Goal: Information Seeking & Learning: Learn about a topic

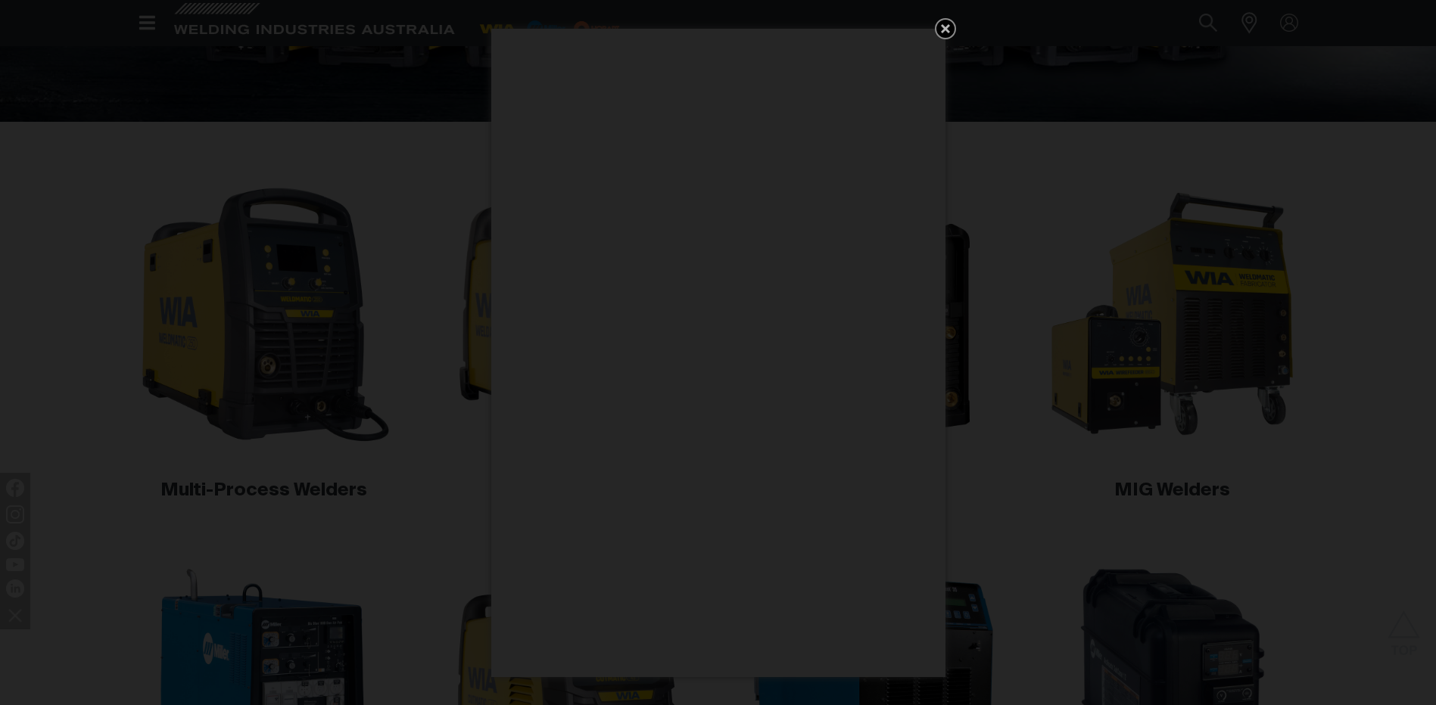
click at [943, 28] on icon "Get 5 WIA Welding Guides Free!" at bounding box center [945, 28] width 9 height 9
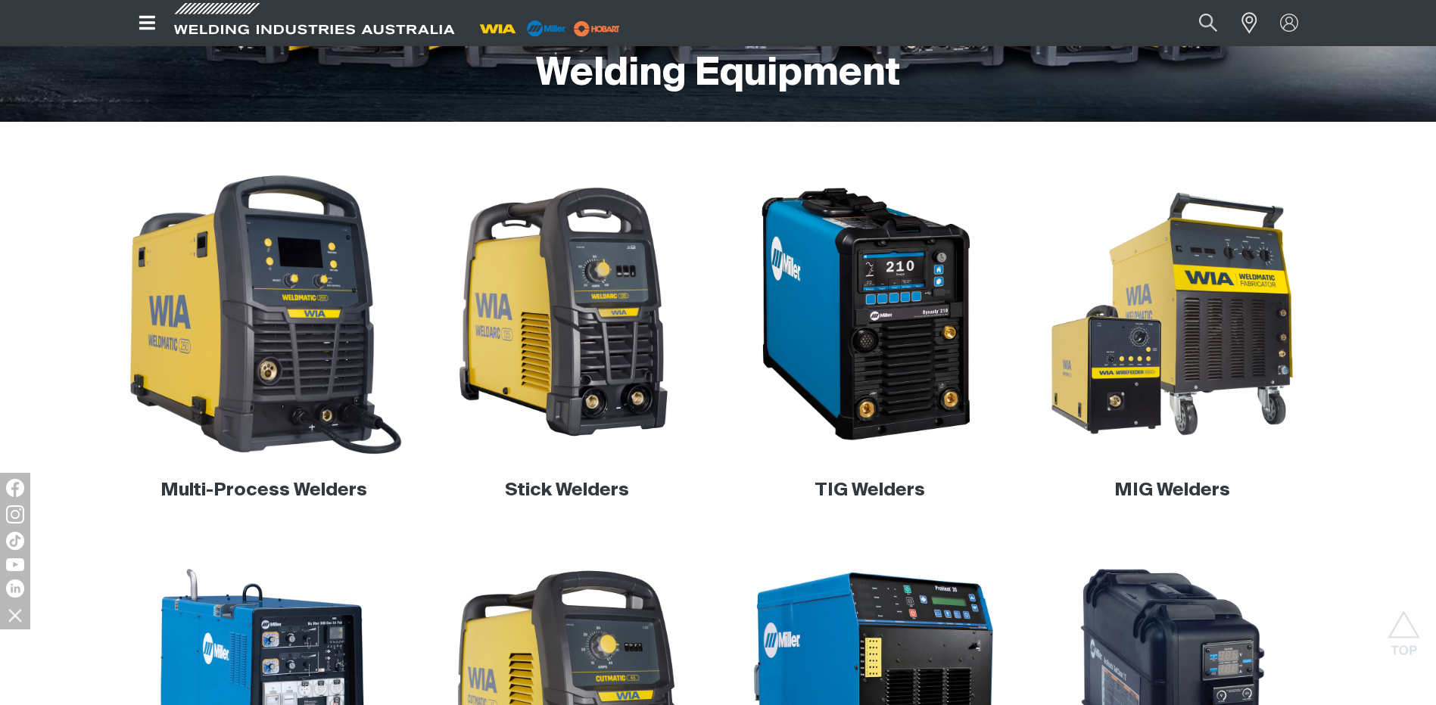
click at [233, 350] on img at bounding box center [264, 315] width 290 height 290
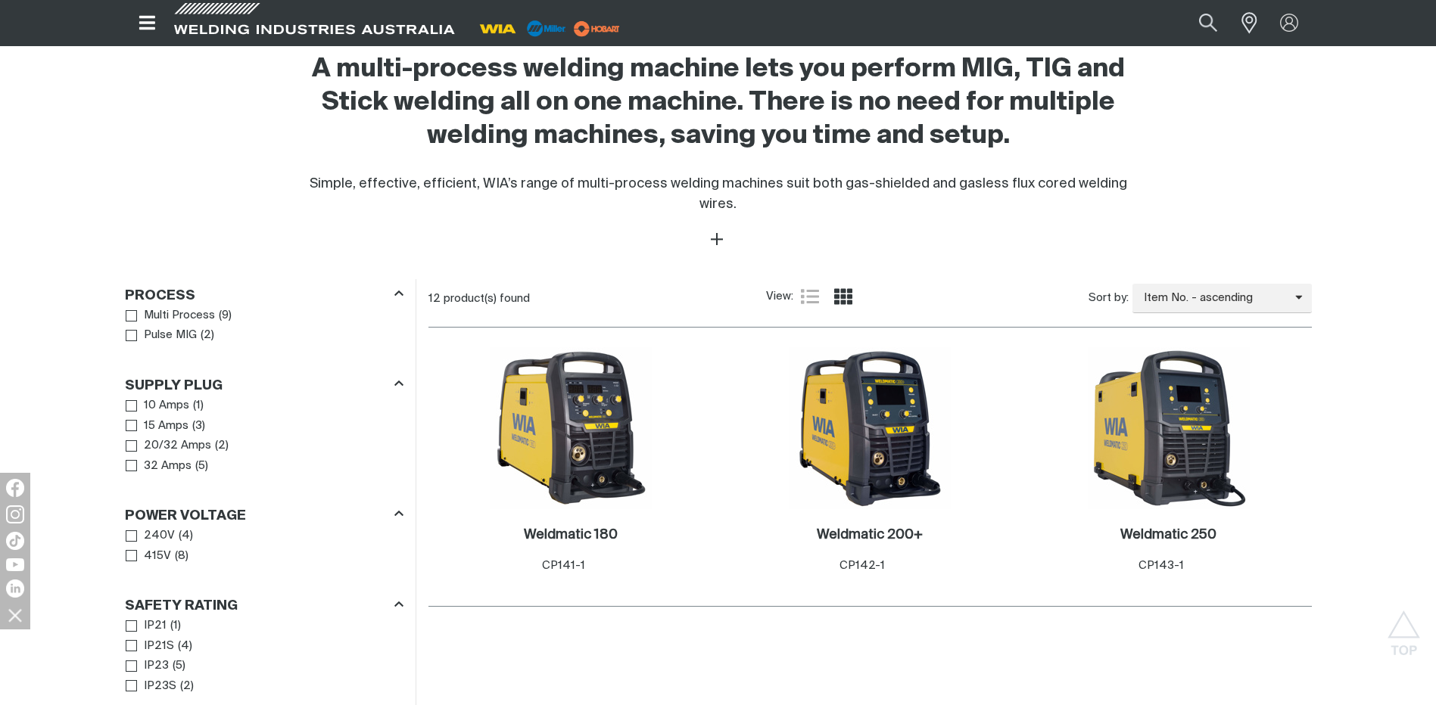
scroll to position [530, 0]
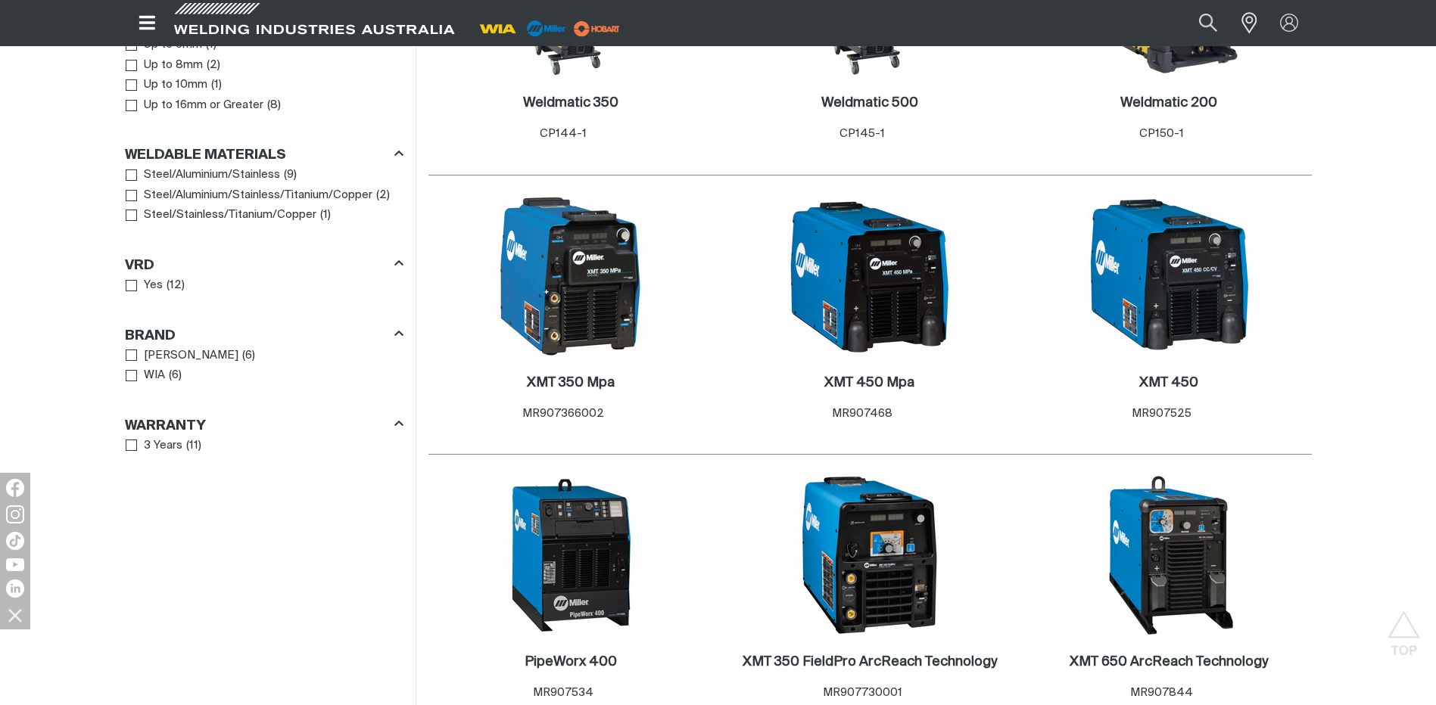
scroll to position [1060, 0]
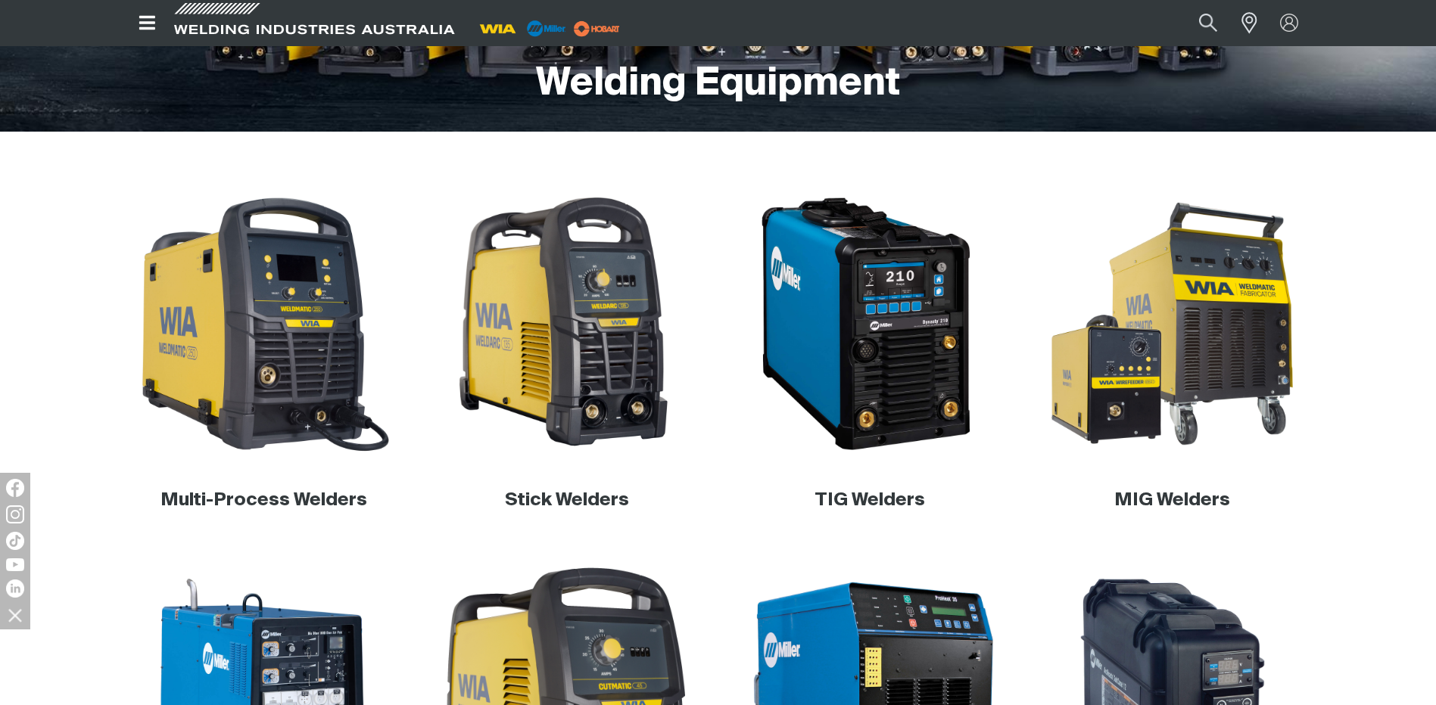
scroll to position [353, 0]
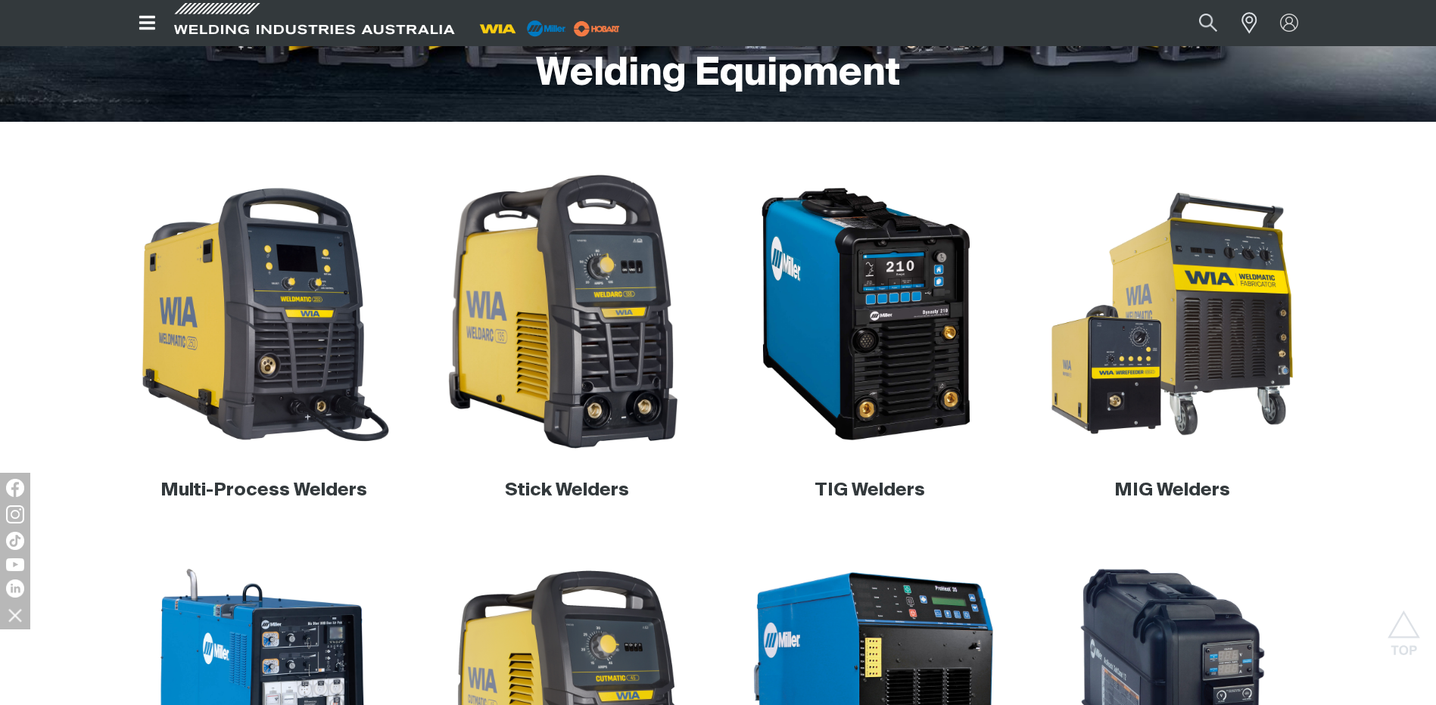
click at [612, 316] on img at bounding box center [567, 315] width 290 height 290
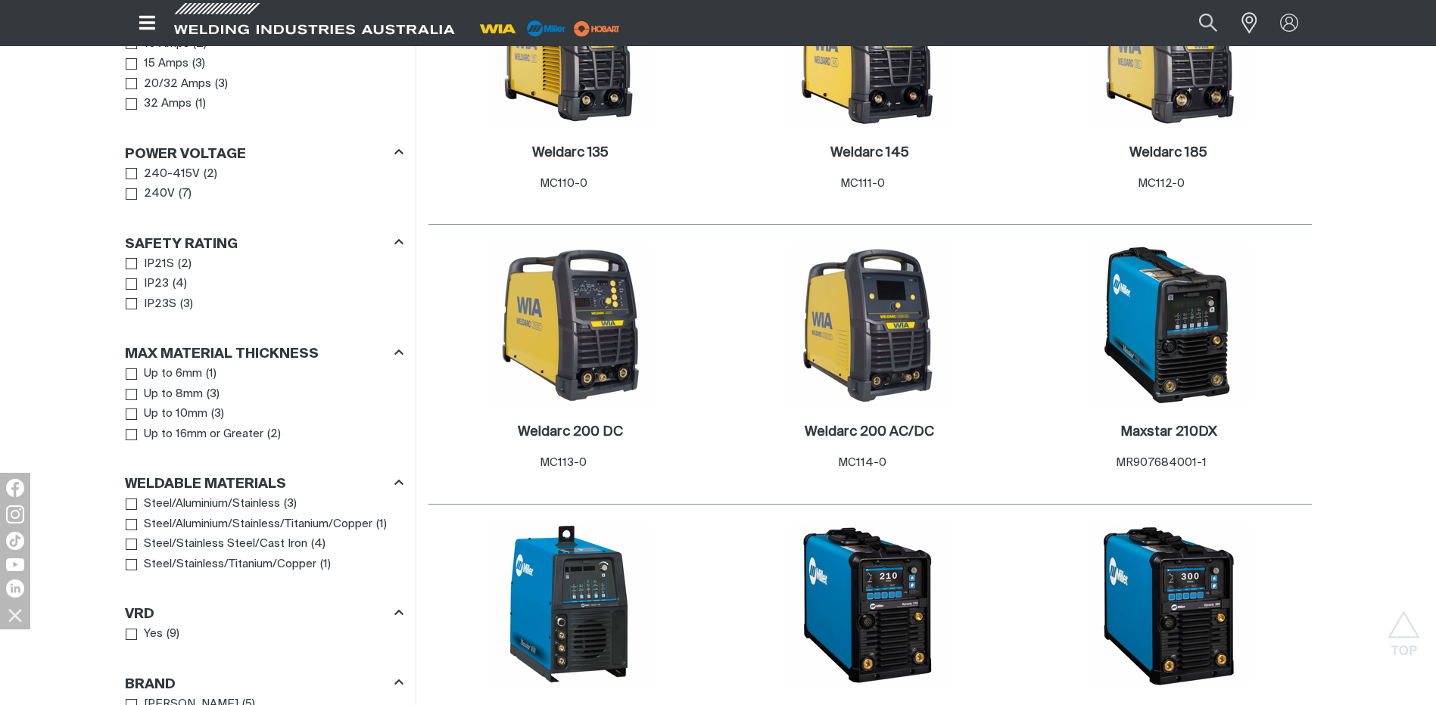
scroll to position [883, 0]
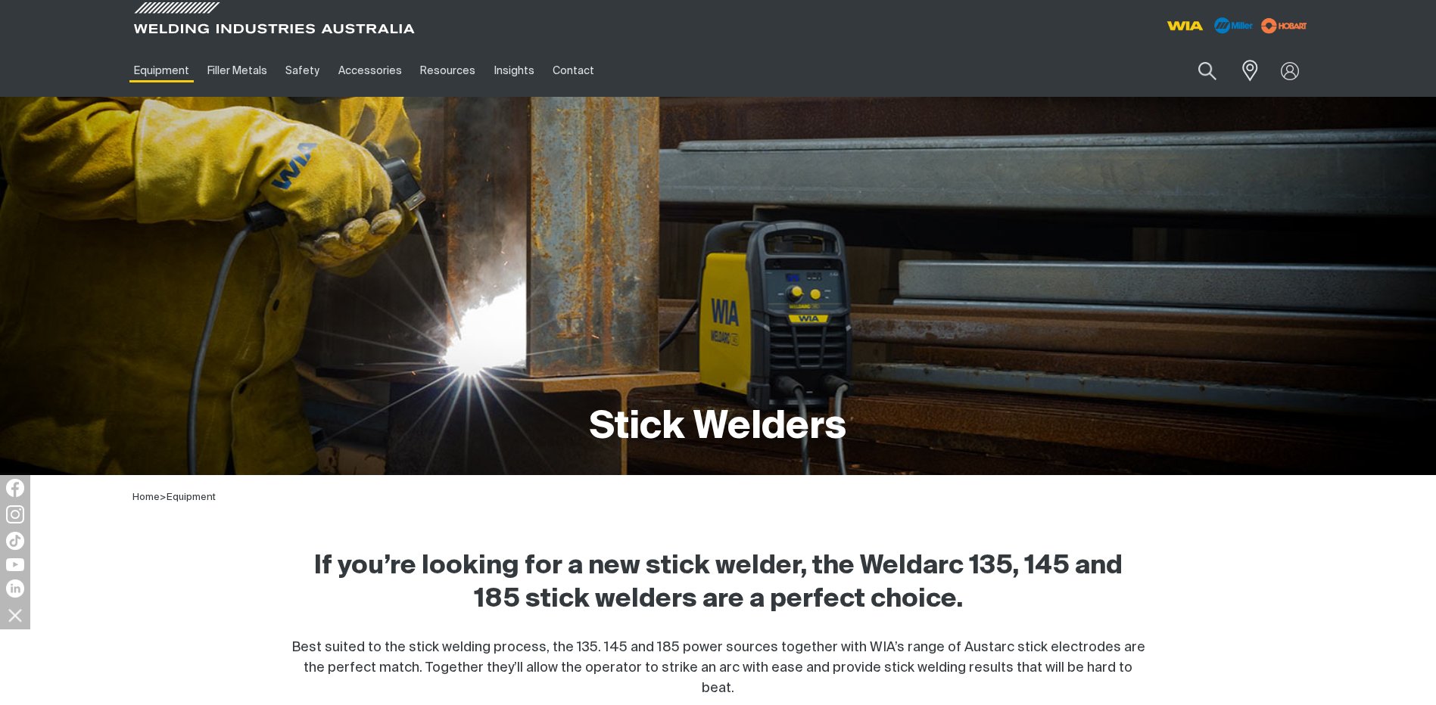
scroll to position [353, 0]
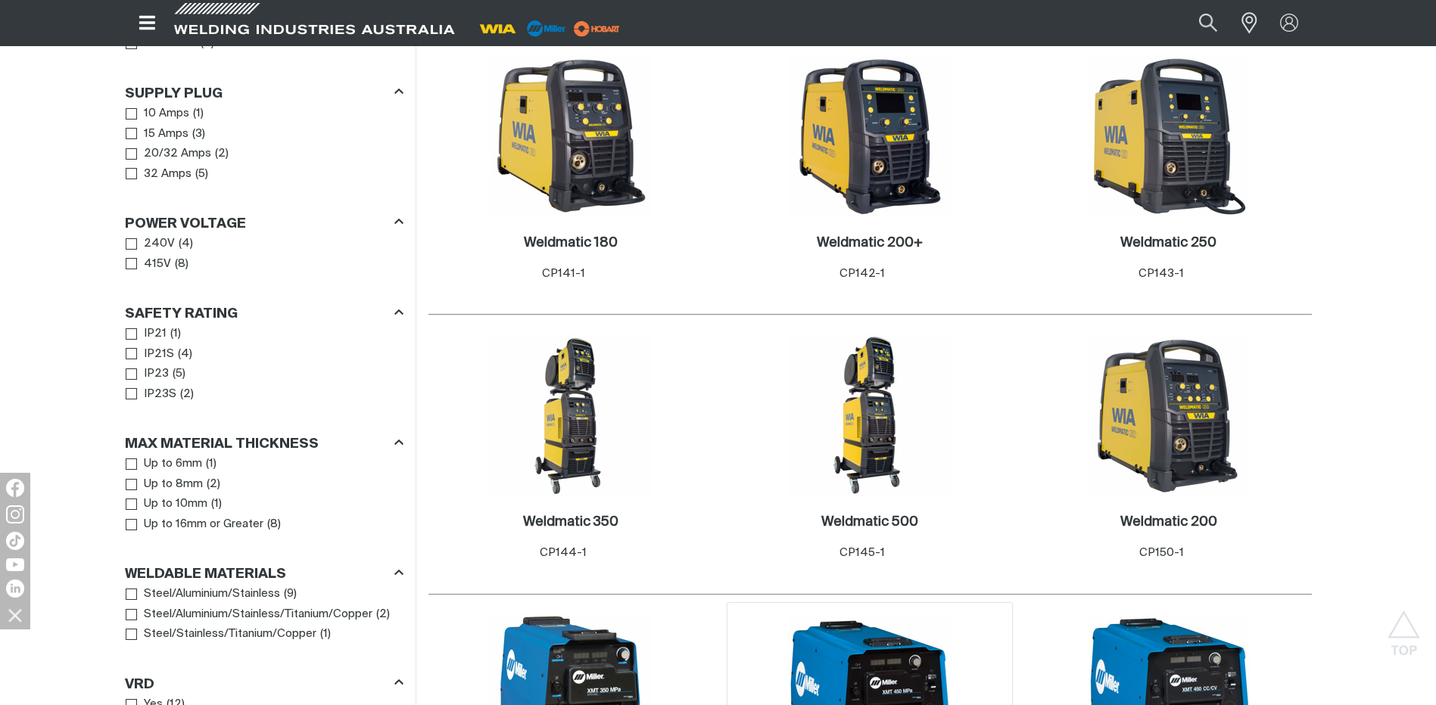
scroll to position [883, 0]
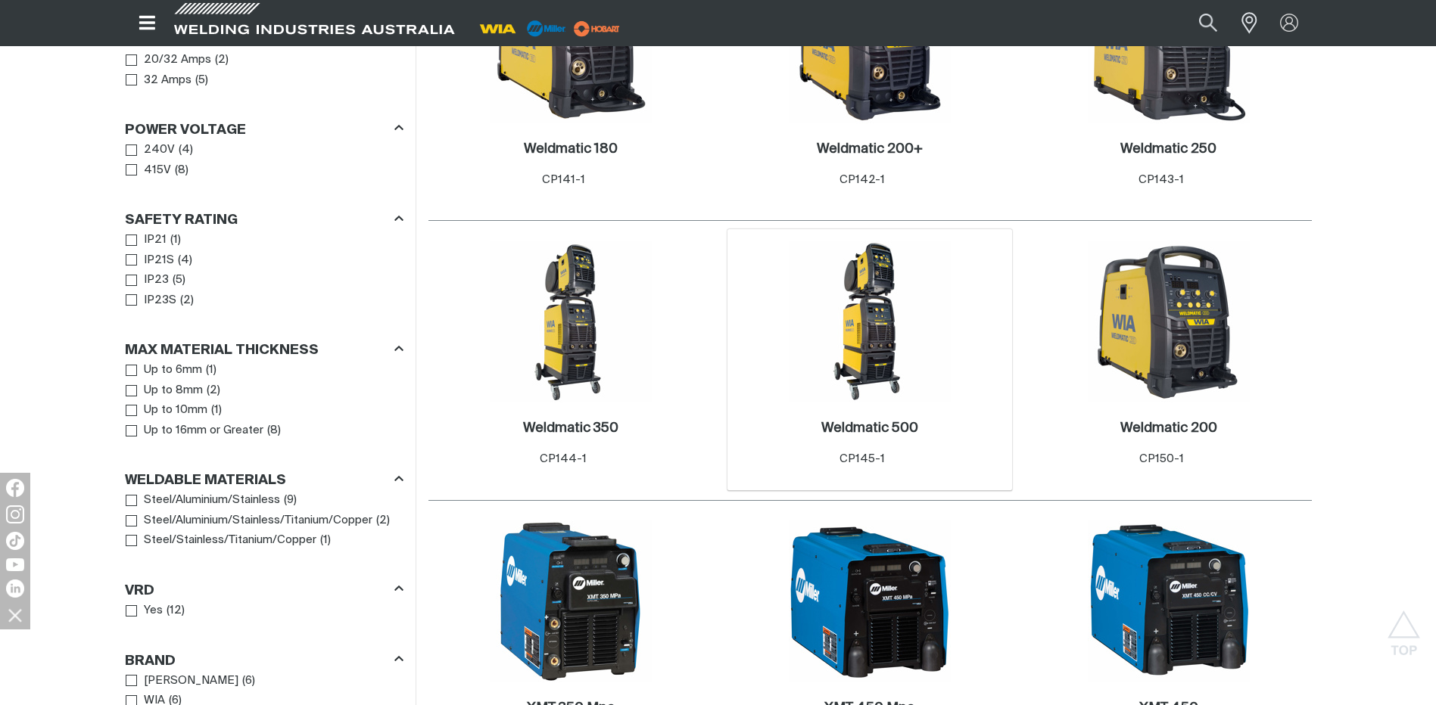
click at [880, 309] on img at bounding box center [870, 322] width 162 height 162
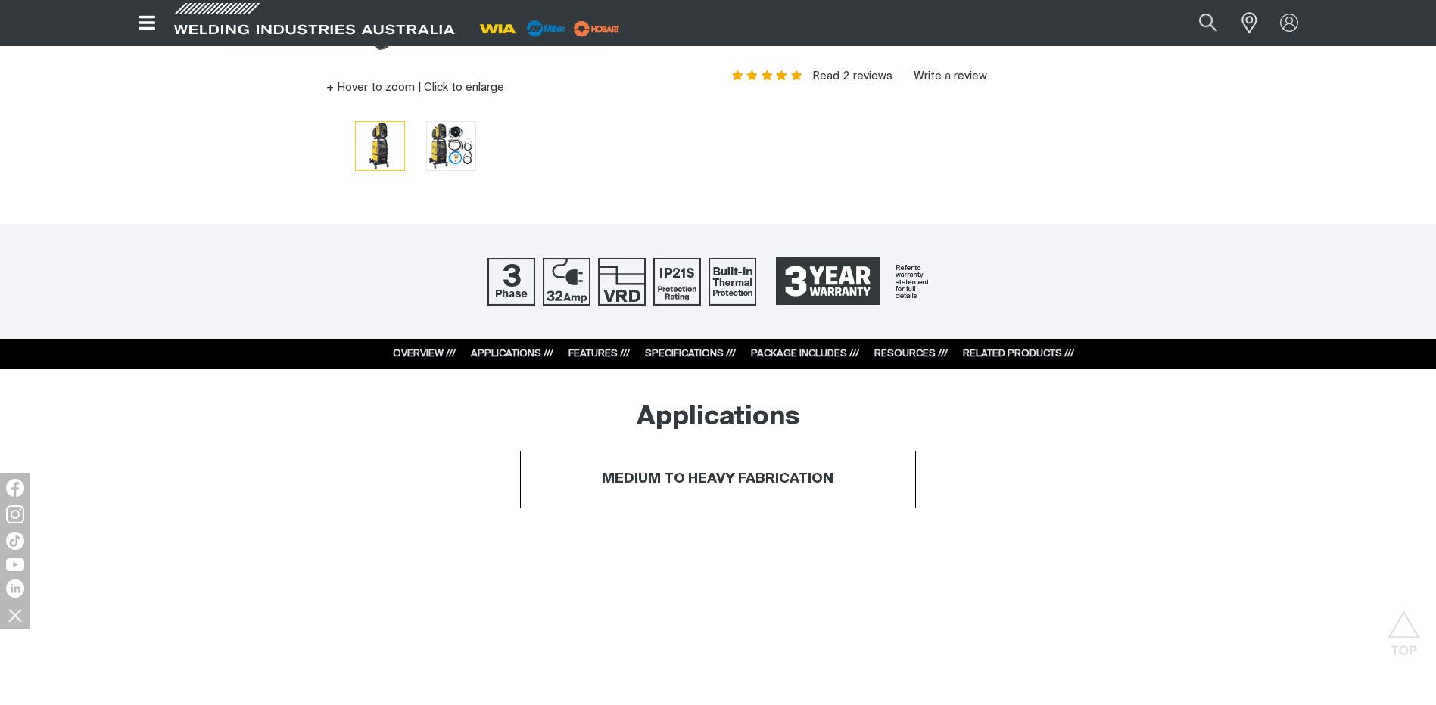
scroll to position [530, 0]
